Goal: Contribute content

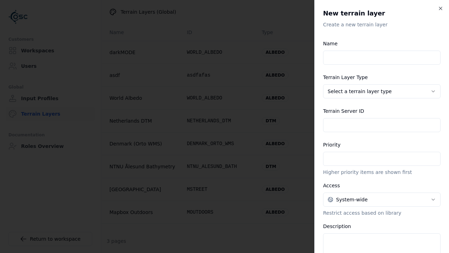
click at [382, 58] on input "Name" at bounding box center [382, 58] width 118 height 14
type input "**********"
